Goal: Transaction & Acquisition: Book appointment/travel/reservation

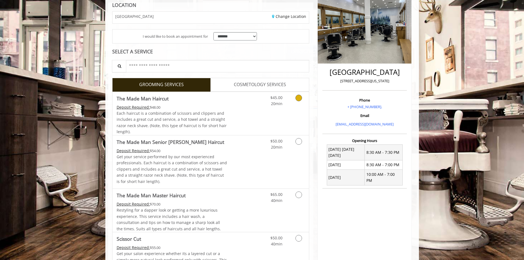
click at [233, 126] on link "Discounted Price" at bounding box center [243, 113] width 33 height 43
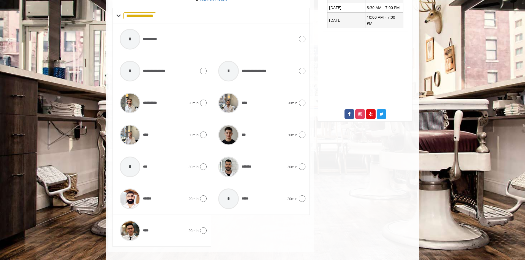
scroll to position [246, 0]
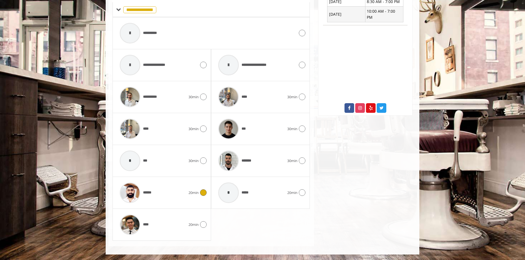
click at [180, 196] on div "******" at bounding box center [153, 193] width 72 height 26
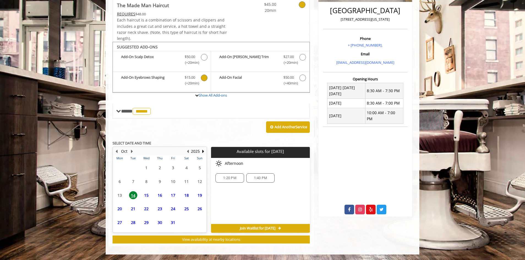
scroll to position [144, 0]
click at [160, 186] on span "16" at bounding box center [160, 188] width 8 height 8
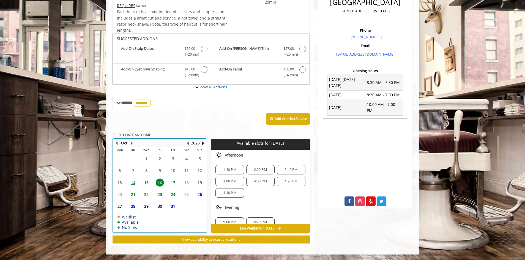
click at [173, 187] on td "17" at bounding box center [173, 182] width 13 height 12
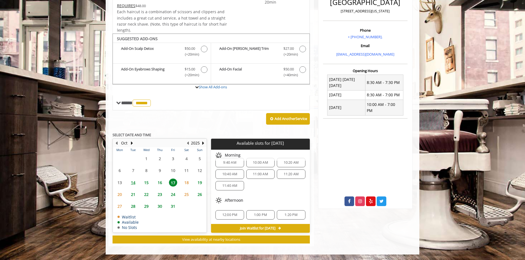
scroll to position [0, 0]
click at [163, 183] on span "16" at bounding box center [160, 183] width 8 height 8
click at [172, 180] on span "17" at bounding box center [173, 183] width 8 height 8
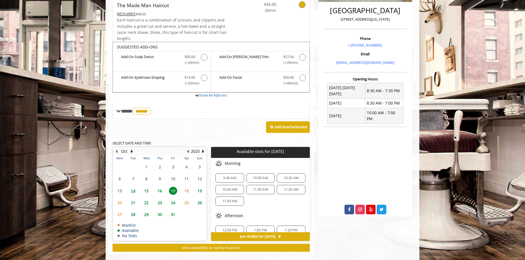
scroll to position [152, 0]
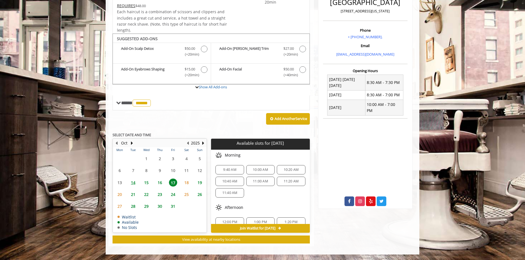
click at [163, 184] on span "16" at bounding box center [160, 183] width 8 height 8
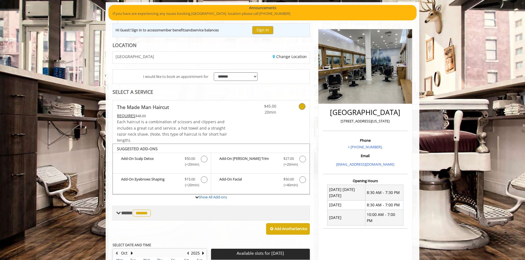
click at [151, 218] on div "**** ****** ********" at bounding box center [211, 213] width 197 height 15
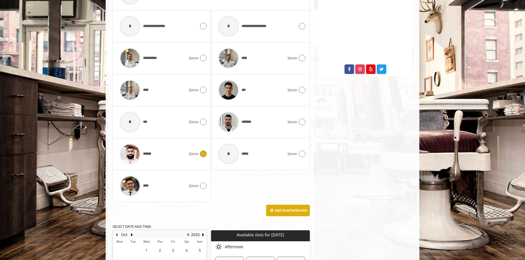
scroll to position [290, 0]
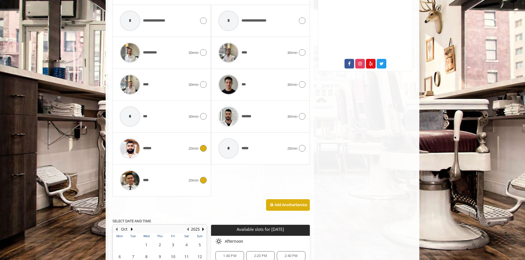
click at [175, 185] on div "****" at bounding box center [153, 180] width 72 height 26
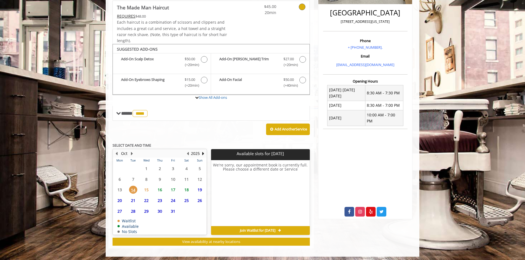
scroll to position [144, 0]
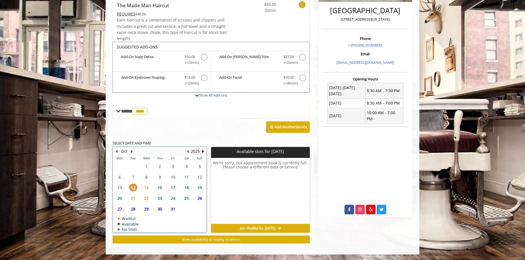
click at [174, 183] on td "17" at bounding box center [173, 187] width 13 height 11
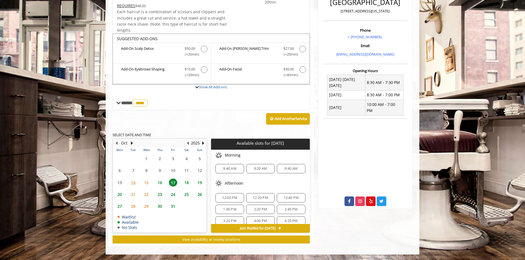
scroll to position [0, 0]
click at [161, 184] on span "16" at bounding box center [160, 183] width 8 height 8
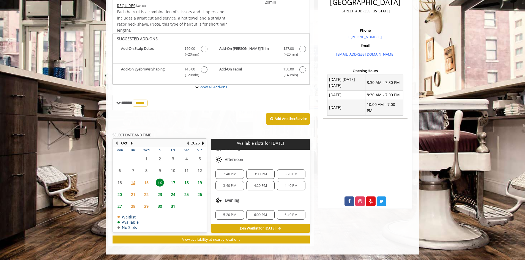
click at [253, 211] on div "6:00 PM" at bounding box center [260, 214] width 28 height 9
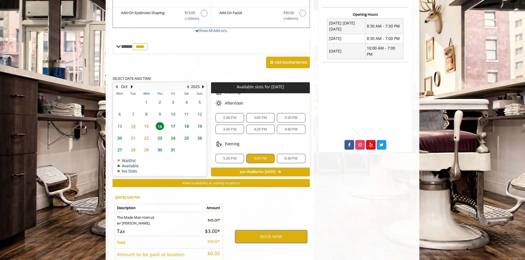
scroll to position [142, 0]
